Goal: Task Accomplishment & Management: Manage account settings

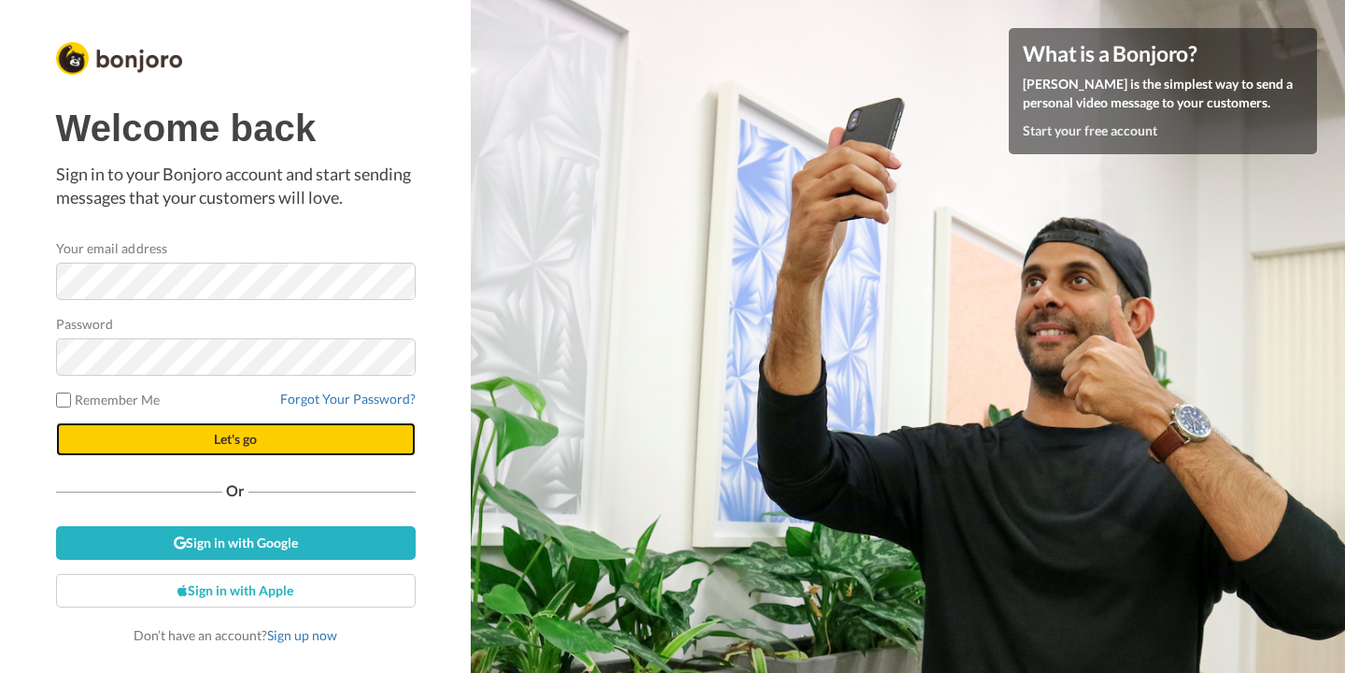
click at [241, 441] on span "Let's go" at bounding box center [235, 439] width 43 height 16
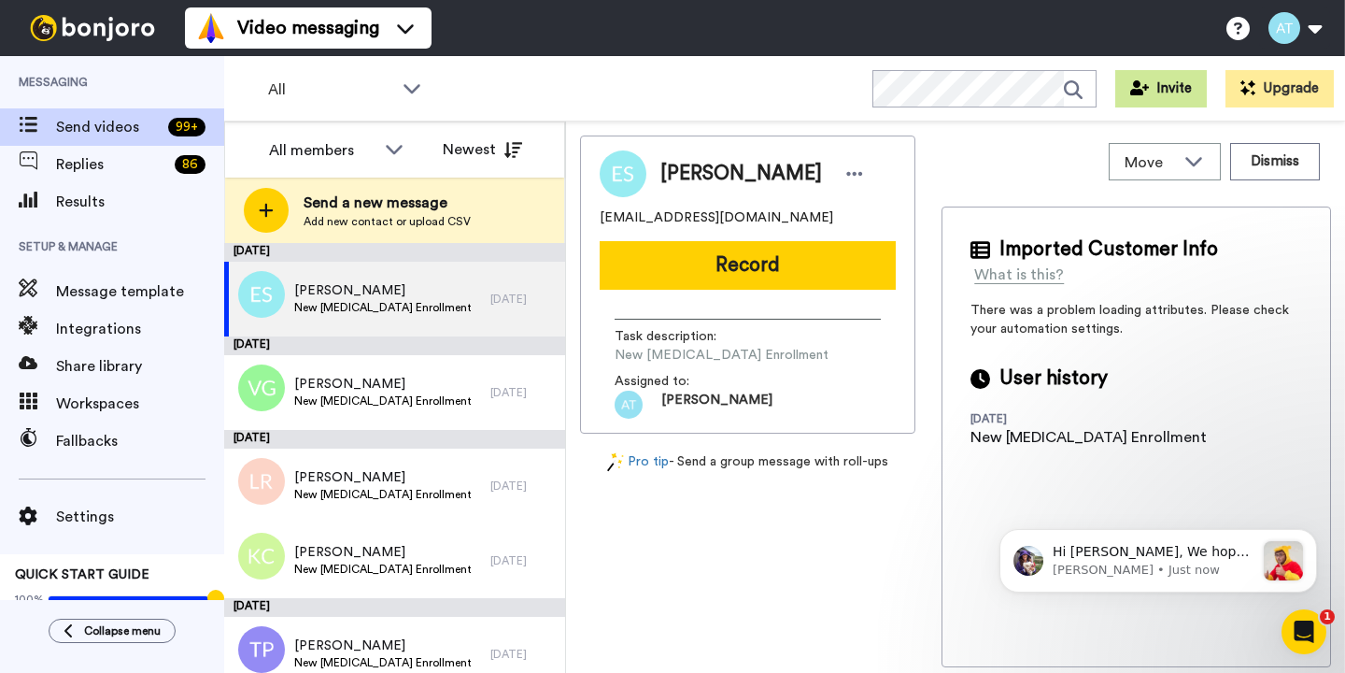
click at [1161, 93] on button "Invite" at bounding box center [1162, 88] width 92 height 37
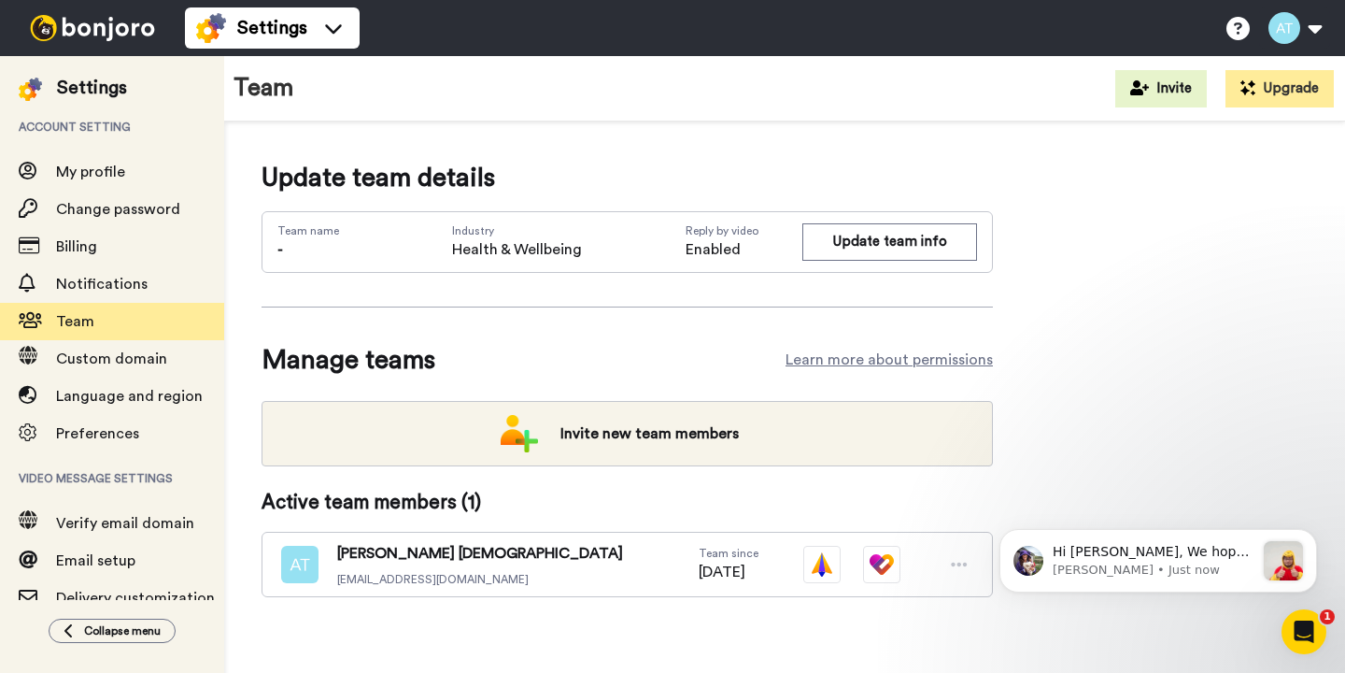
scroll to position [10, 0]
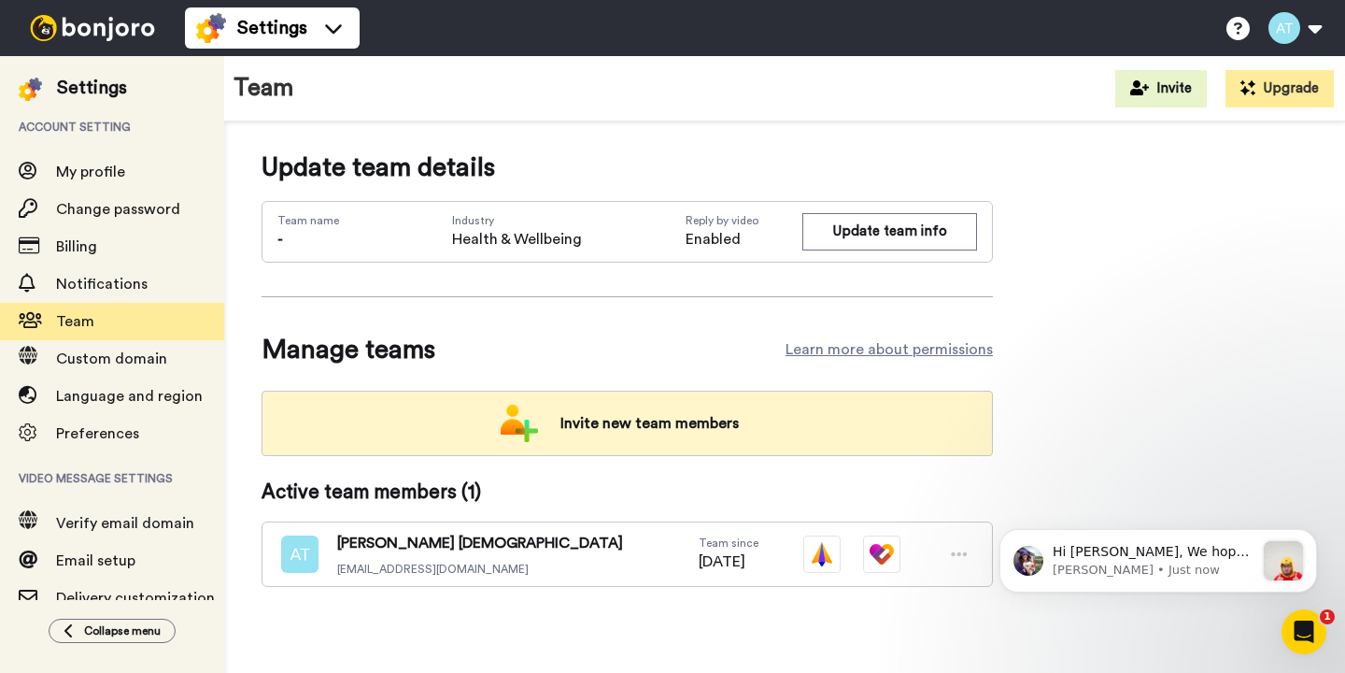
click at [648, 418] on span "Invite new team members" at bounding box center [650, 423] width 208 height 37
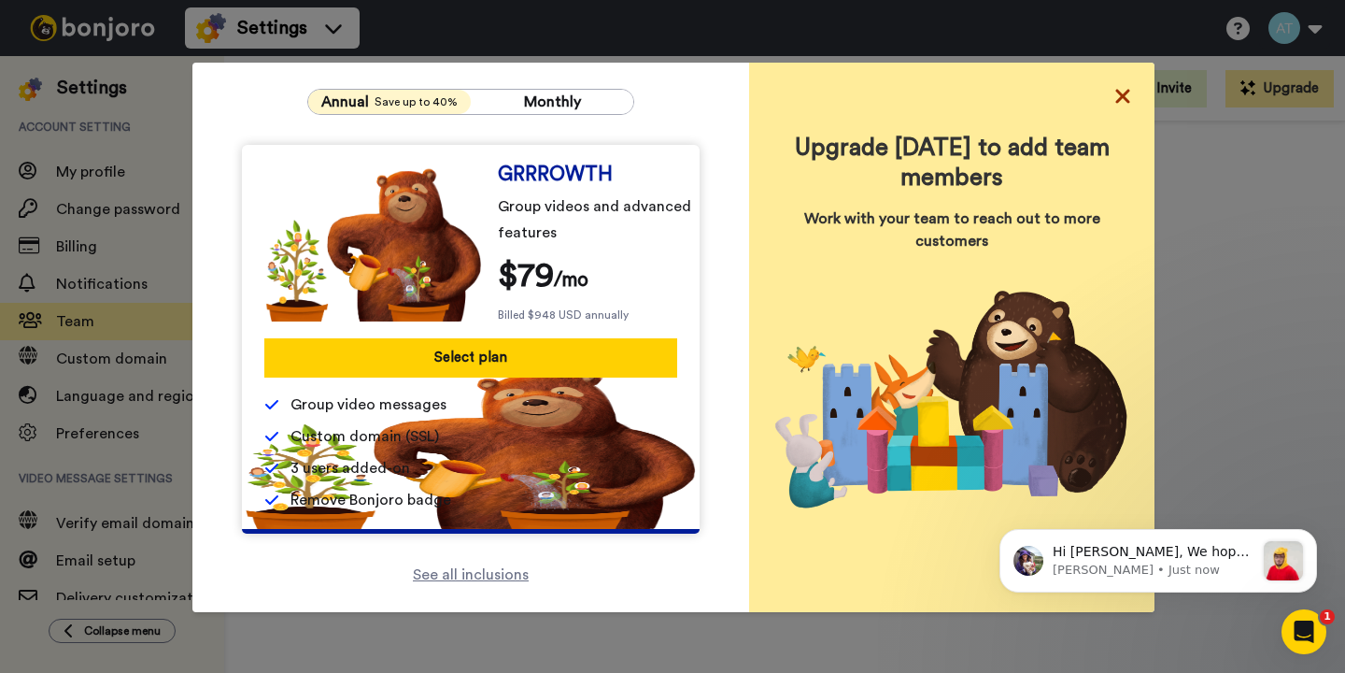
click at [1127, 96] on icon at bounding box center [1123, 96] width 19 height 22
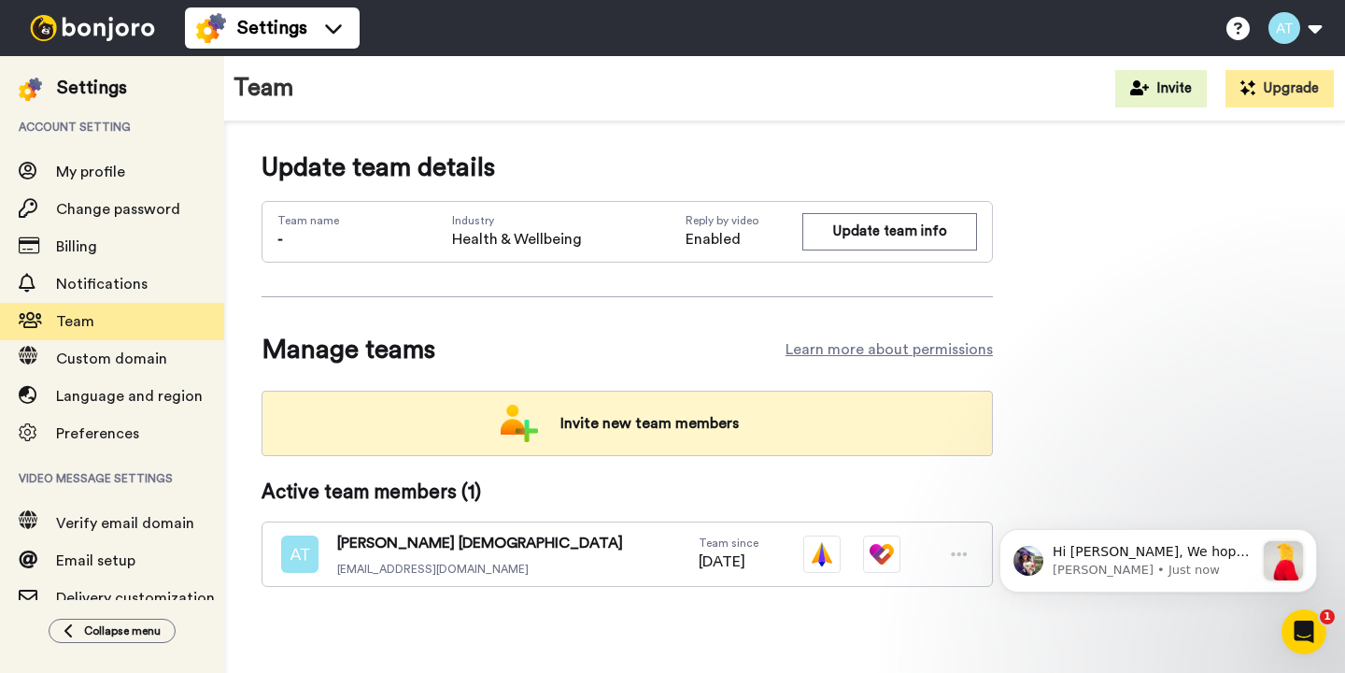
click at [622, 424] on span "Invite new team members" at bounding box center [650, 423] width 208 height 37
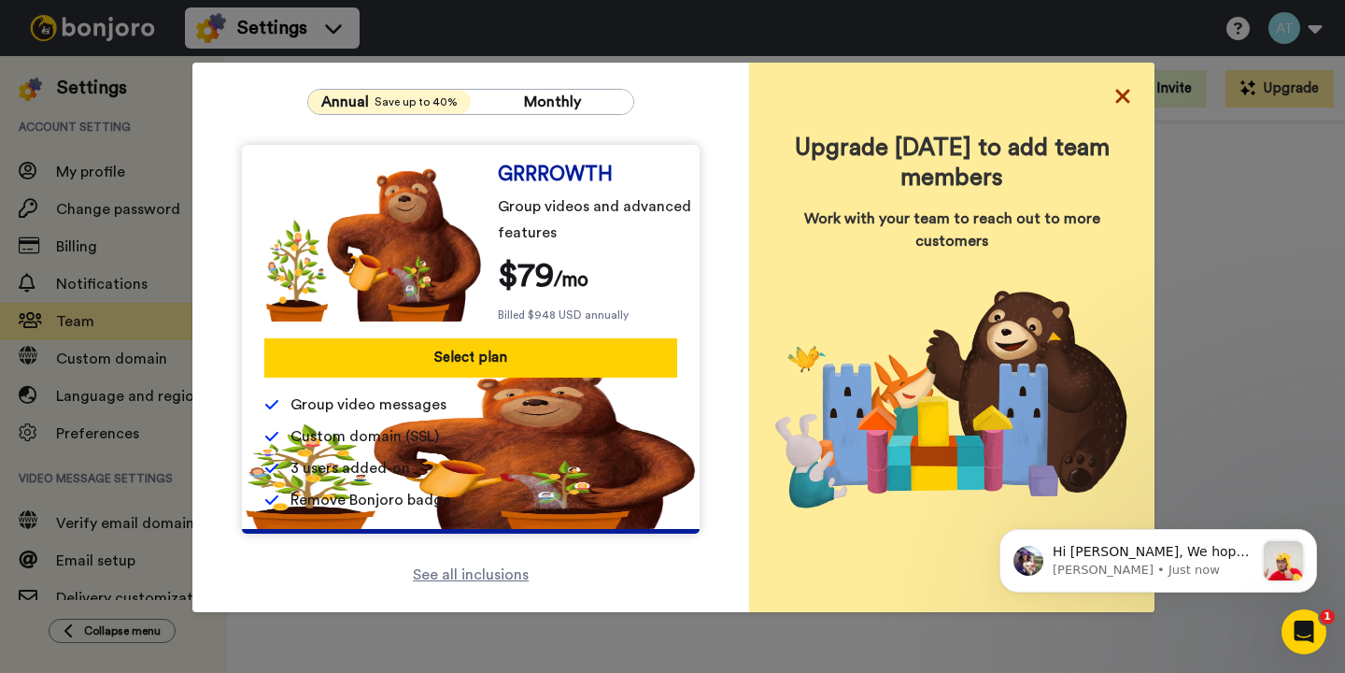
click at [1121, 97] on icon at bounding box center [1123, 97] width 14 height 14
